Goal: Transaction & Acquisition: Purchase product/service

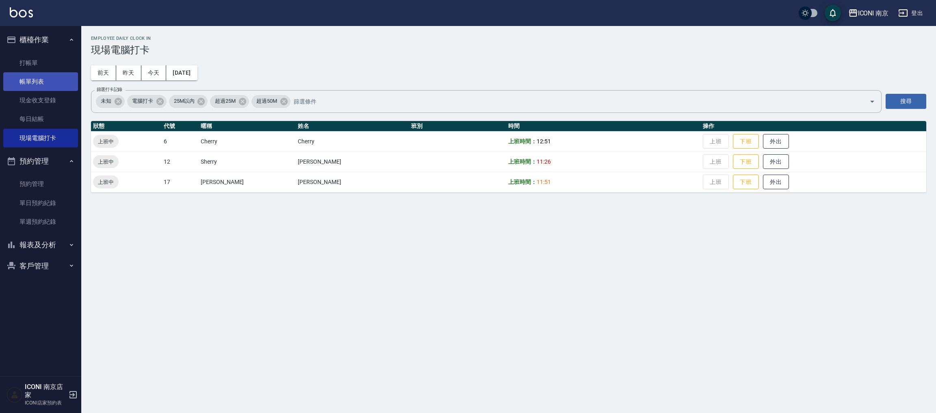
click at [36, 72] on link "帳單列表" at bounding box center [40, 81] width 75 height 19
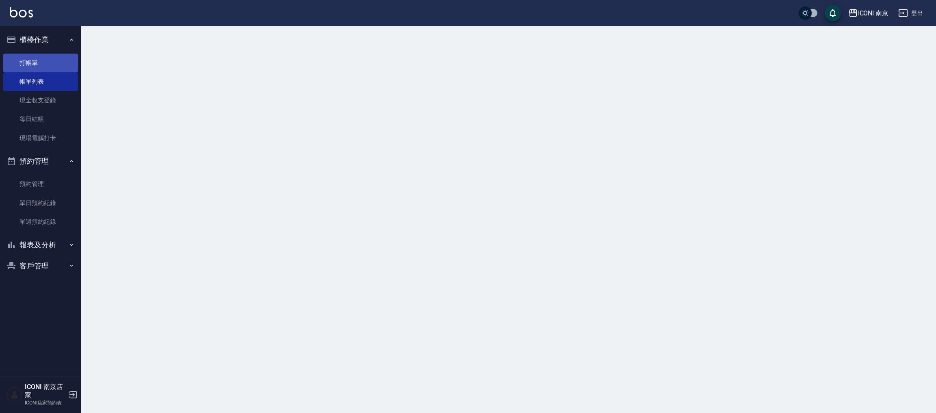
click at [36, 65] on link "打帳單" at bounding box center [40, 63] width 75 height 19
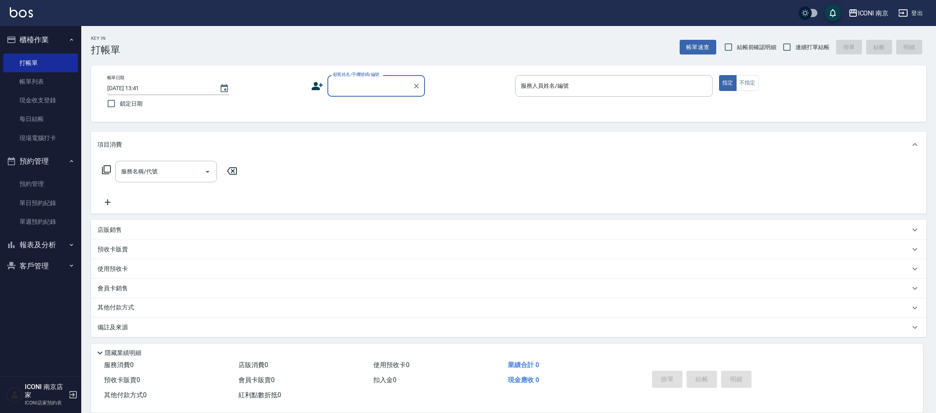
click at [353, 91] on input "顧客姓名/手機號碼/編號" at bounding box center [370, 86] width 78 height 14
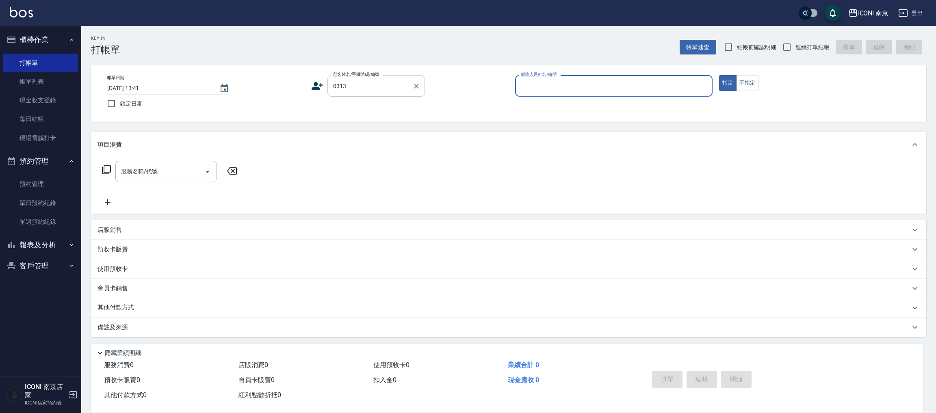
click at [391, 84] on input "0313" at bounding box center [370, 86] width 78 height 14
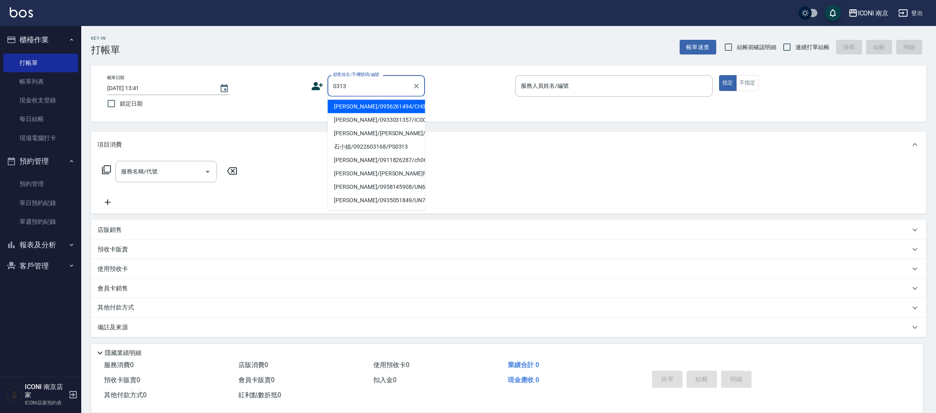
click at [364, 113] on li "[PERSON_NAME]/0956261494/CH0740313" at bounding box center [376, 106] width 98 height 13
type input "[PERSON_NAME]/0956261494/CH0740313"
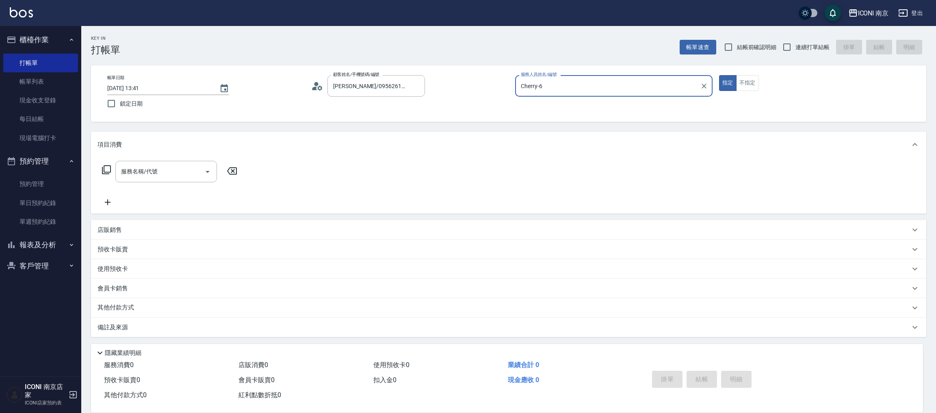
type input "Cherry-6"
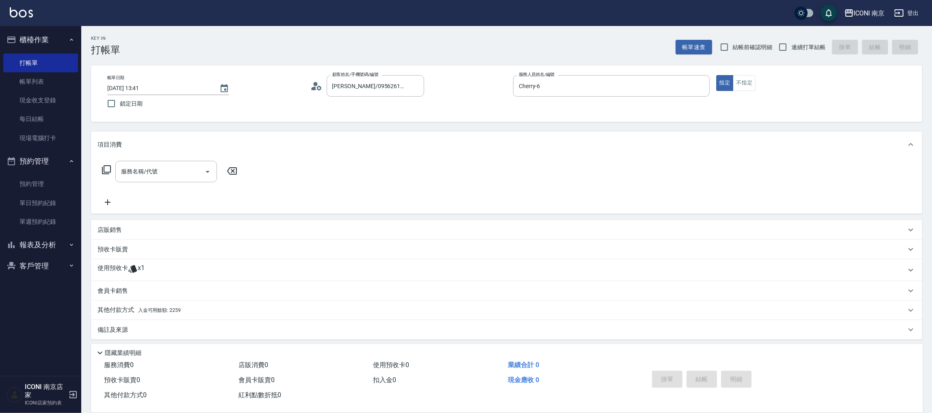
click at [124, 268] on p "使用預收卡" at bounding box center [113, 270] width 30 height 12
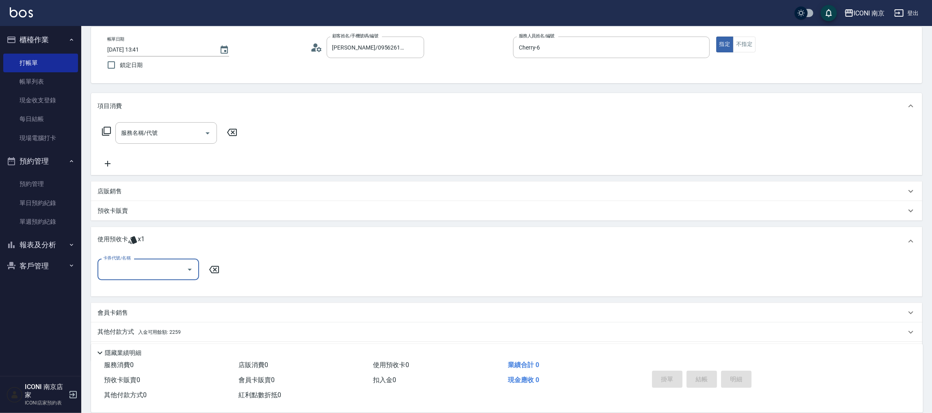
scroll to position [61, 0]
